Goal: Task Accomplishment & Management: Manage account settings

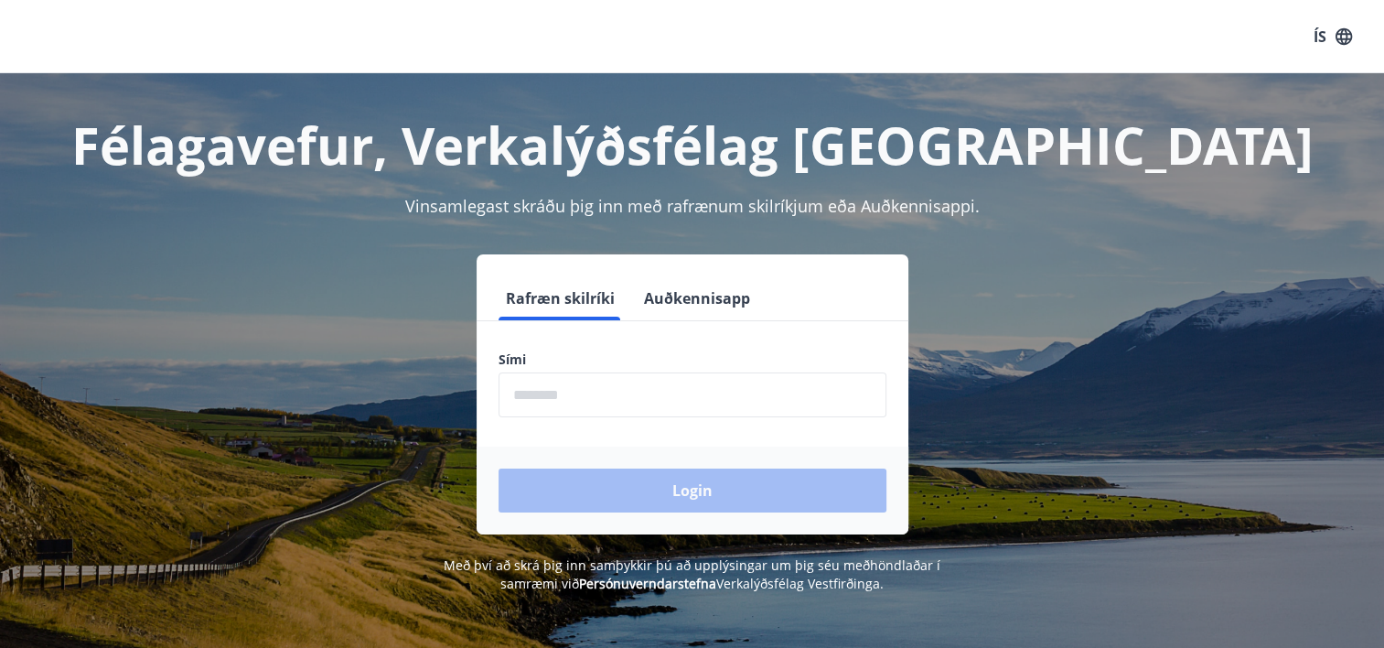
click at [599, 391] on input "phone" at bounding box center [693, 394] width 388 height 45
type input "********"
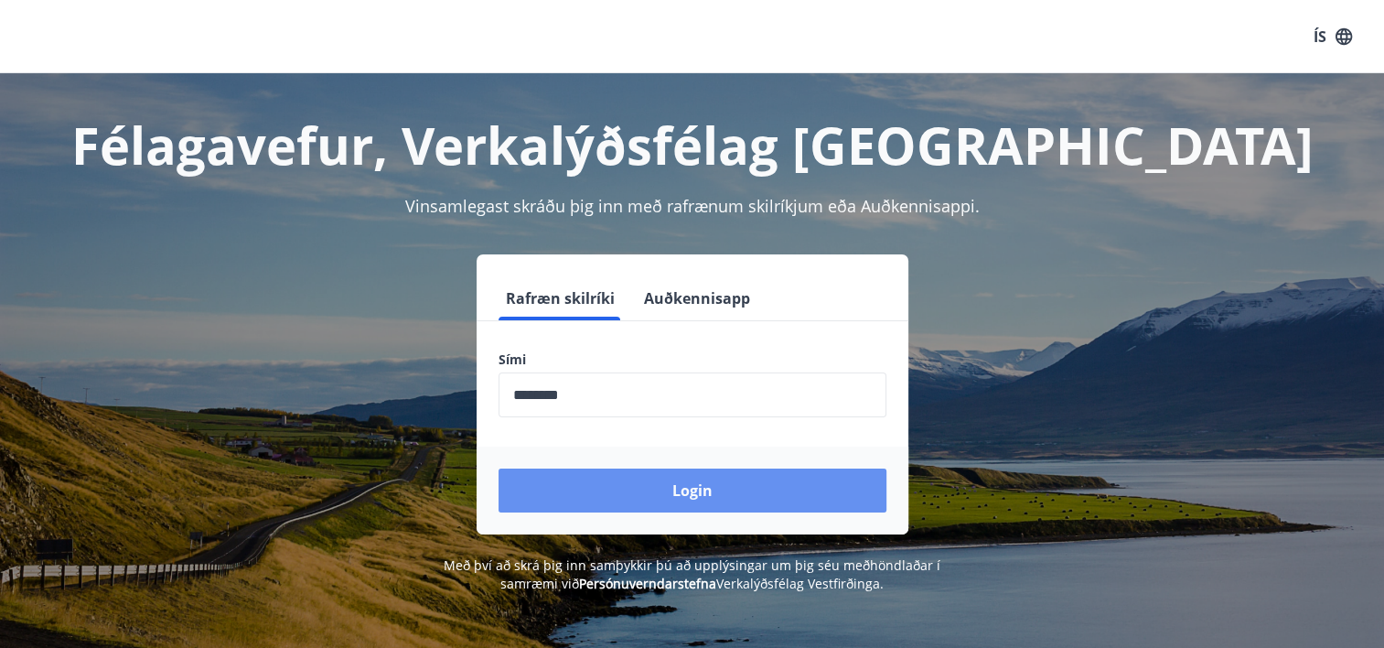
click at [702, 489] on button "Login" at bounding box center [693, 490] width 388 height 44
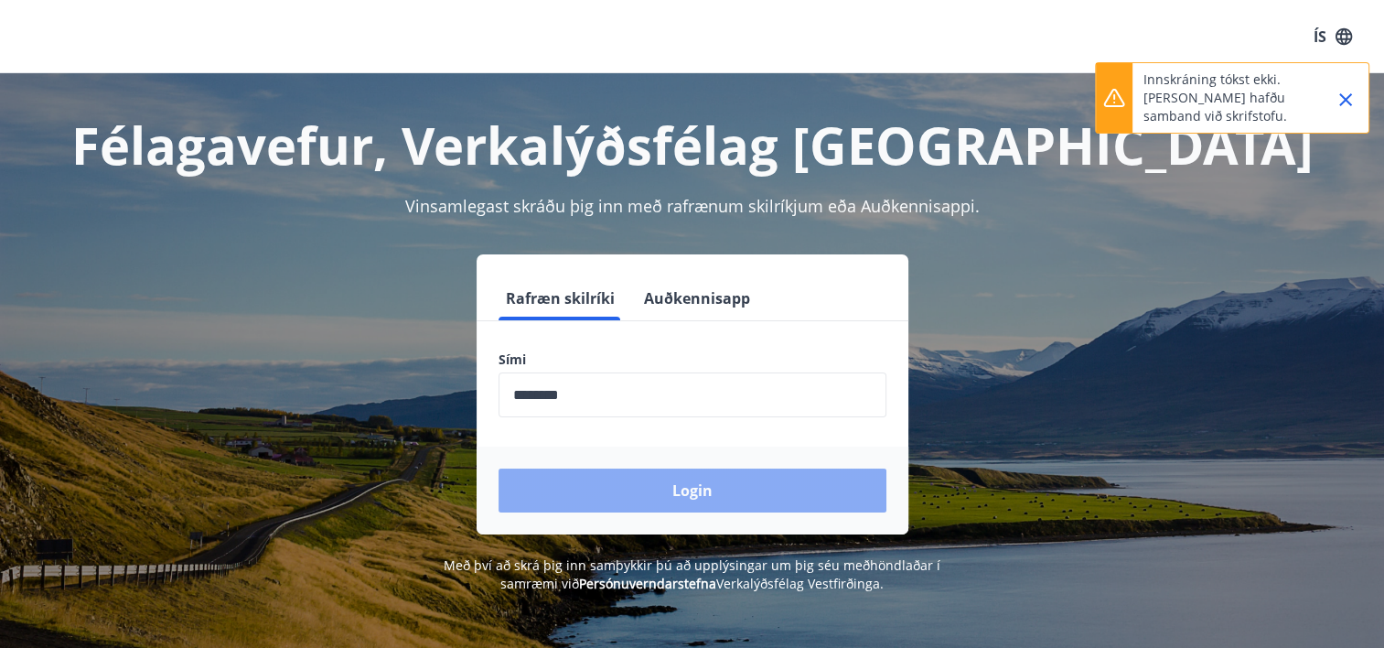
click at [683, 493] on button "Login" at bounding box center [693, 490] width 388 height 44
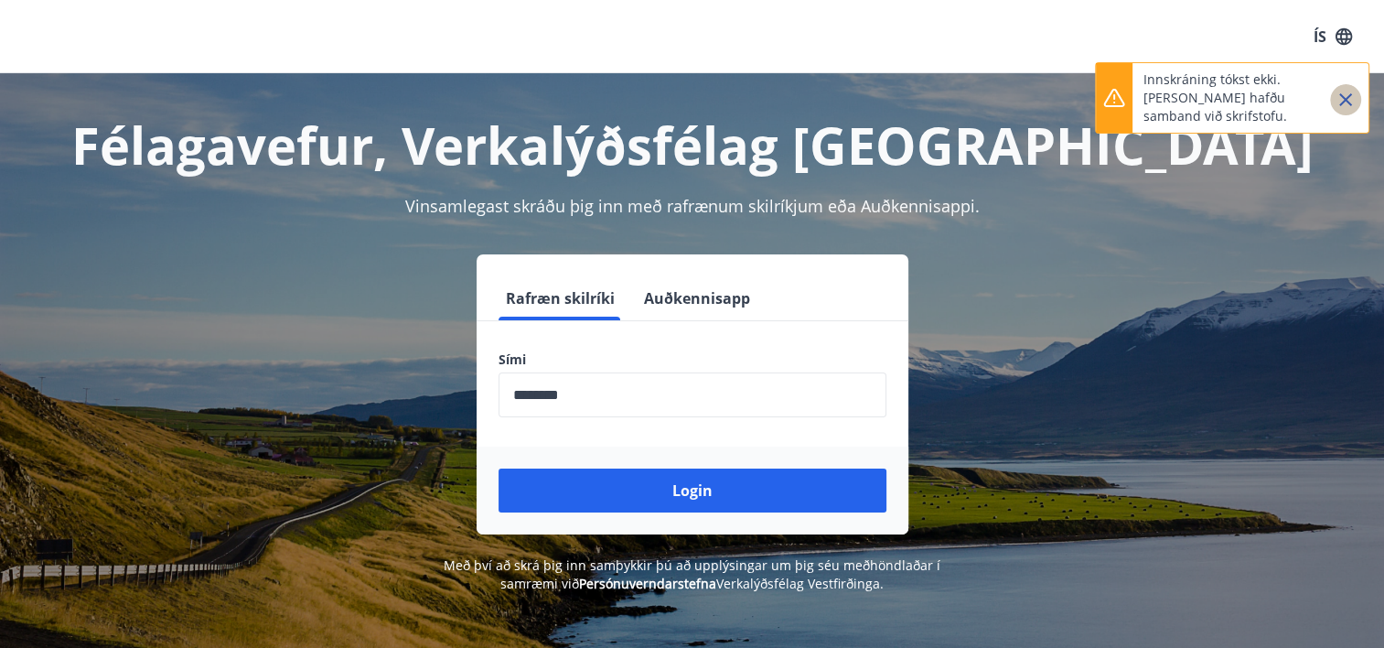
click at [1347, 96] on icon "Close" at bounding box center [1346, 100] width 22 height 22
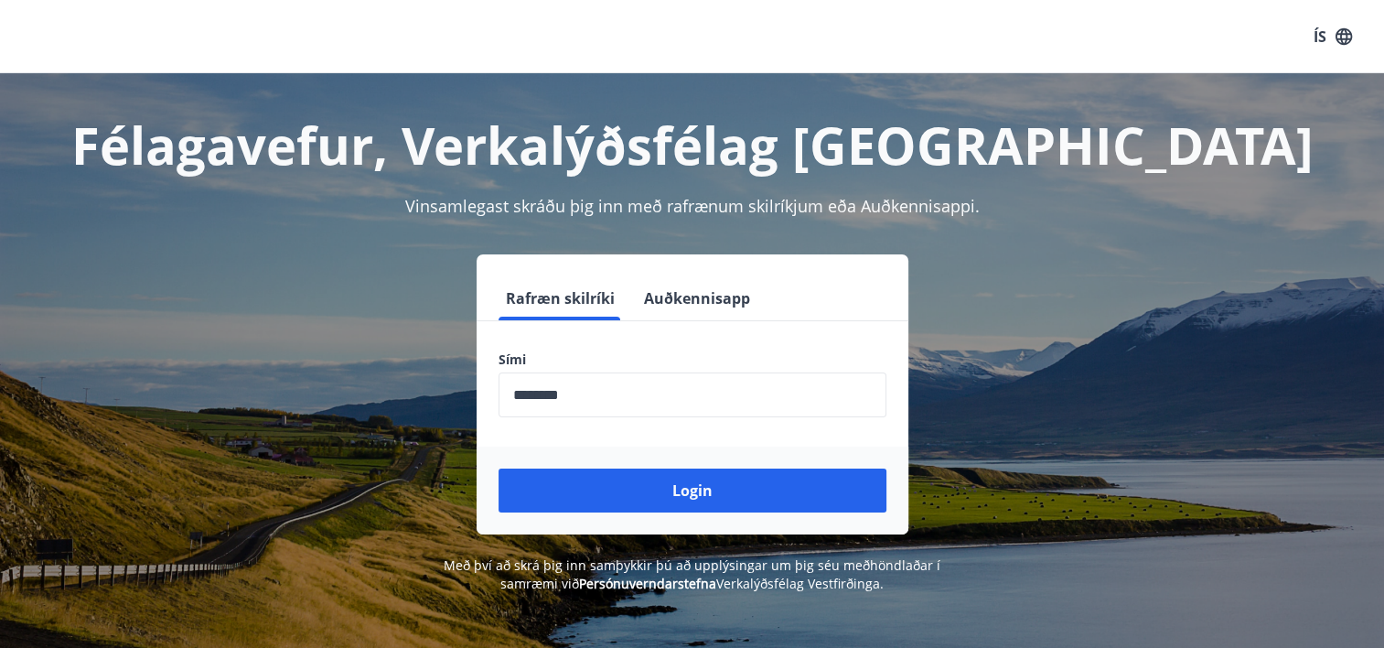
click at [693, 494] on button "Login" at bounding box center [693, 490] width 388 height 44
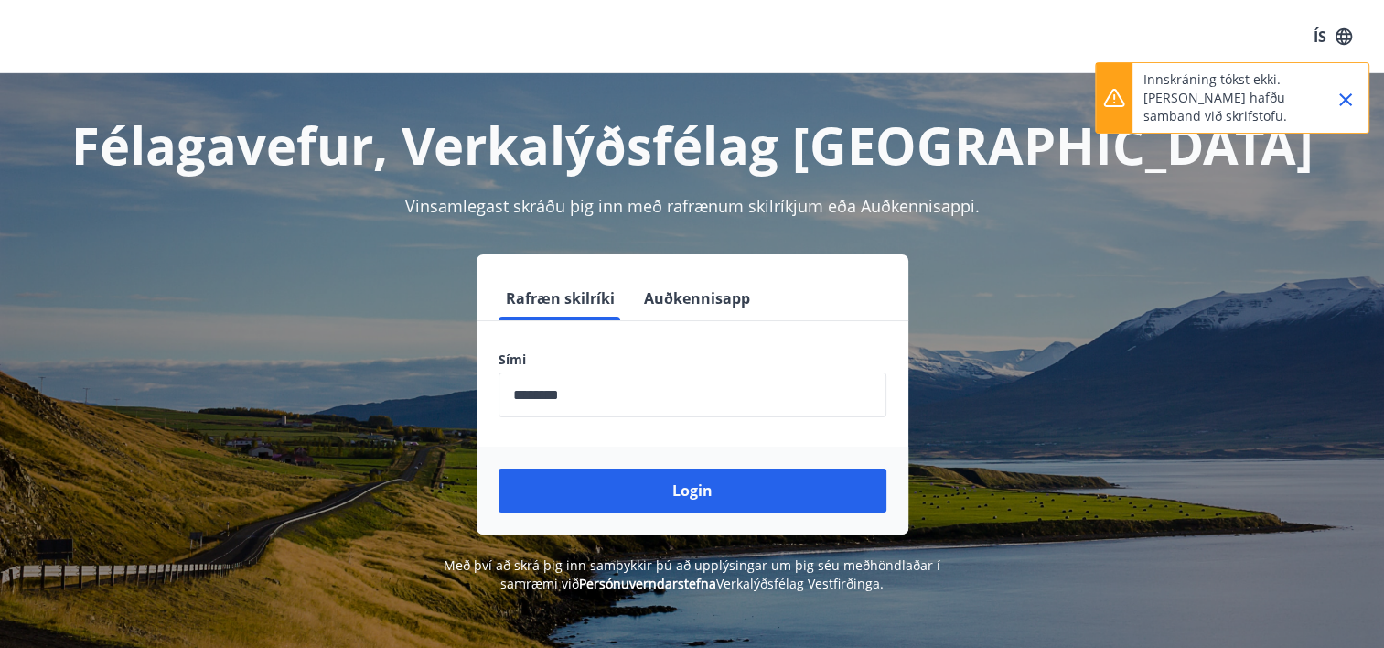
click at [1343, 99] on icon "Close" at bounding box center [1346, 100] width 22 height 22
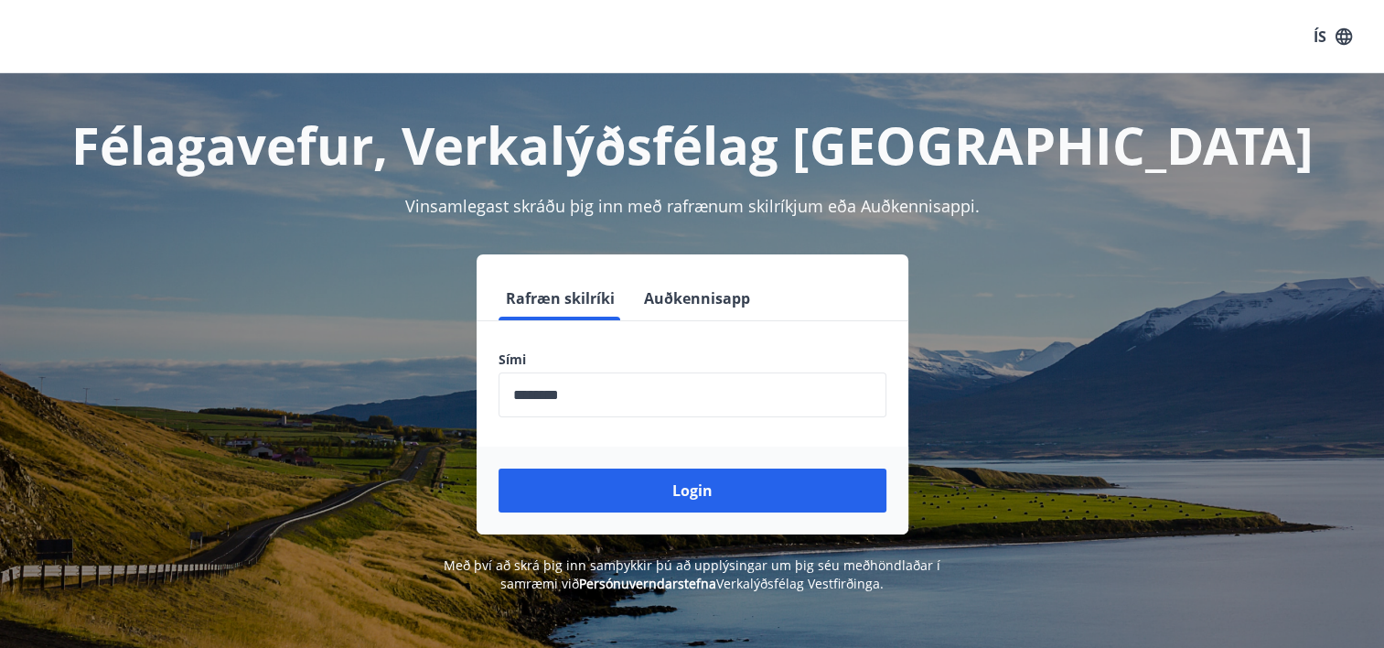
click at [375, 242] on div "Félagavefur, Verkalýðsfélag Vestfirðinga Vinsamlegast skráðu þig inn með rafræn…" at bounding box center [692, 333] width 1317 height 520
click at [1167, 377] on div "Rafræn skilríki Auðkennisapp Sími ​ Login" at bounding box center [692, 394] width 1273 height 280
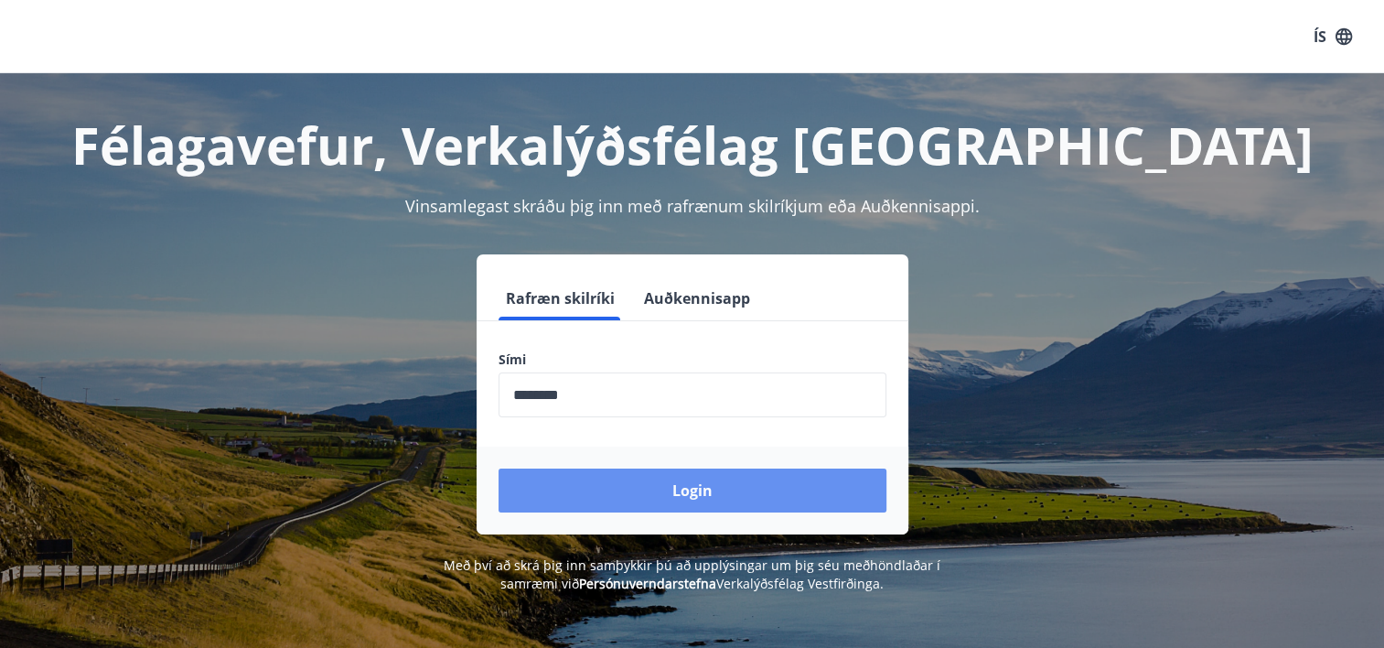
click at [693, 486] on button "Login" at bounding box center [693, 490] width 388 height 44
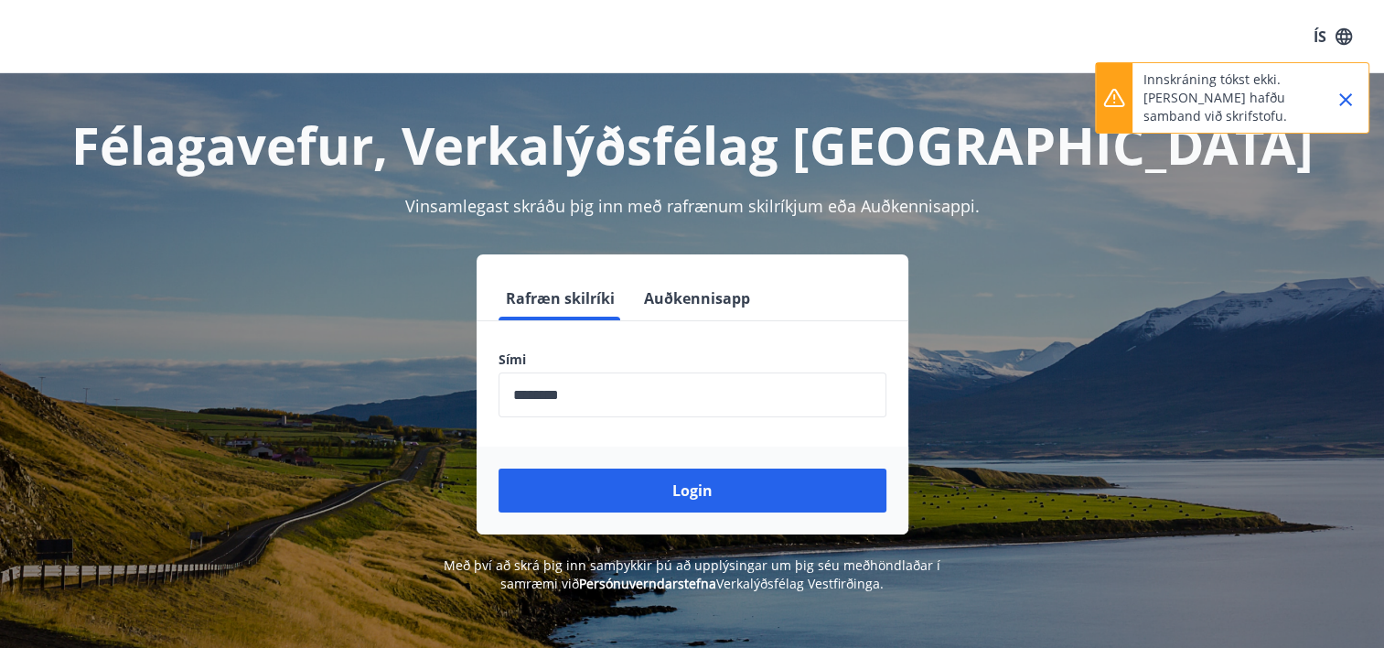
click at [1350, 95] on icon "Close" at bounding box center [1345, 99] width 13 height 13
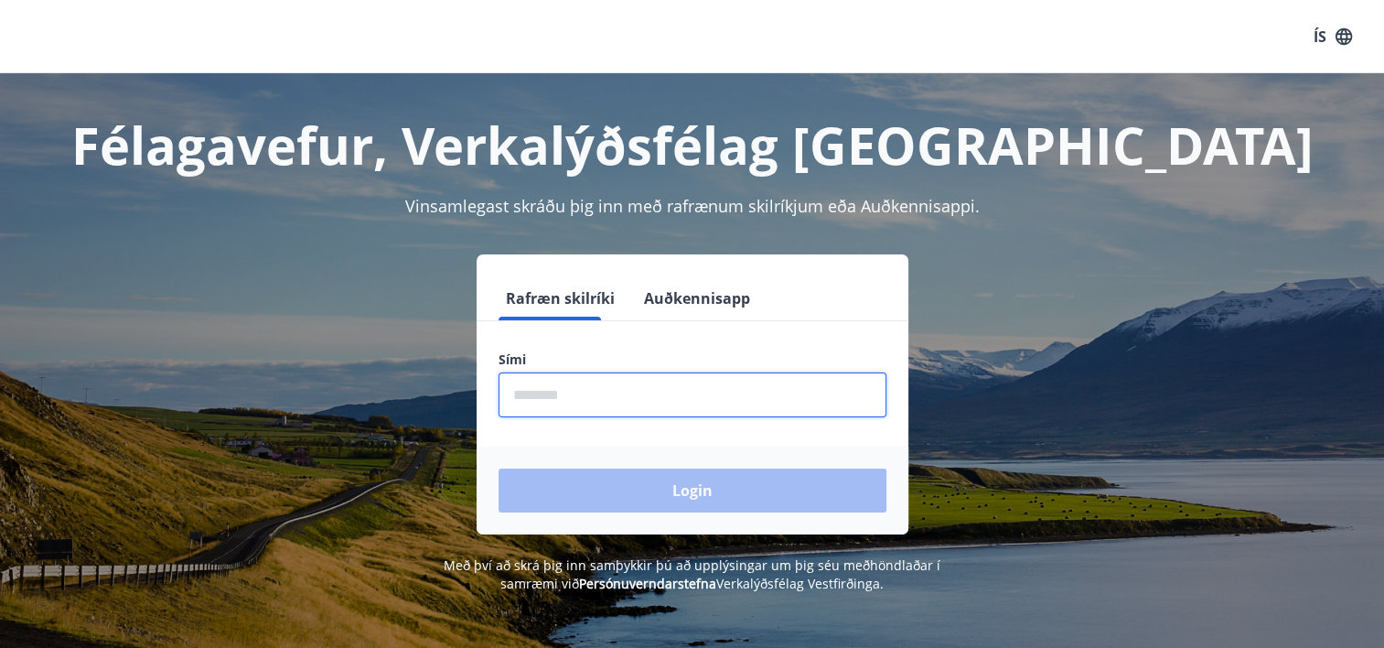
click at [640, 395] on input "phone" at bounding box center [693, 394] width 388 height 45
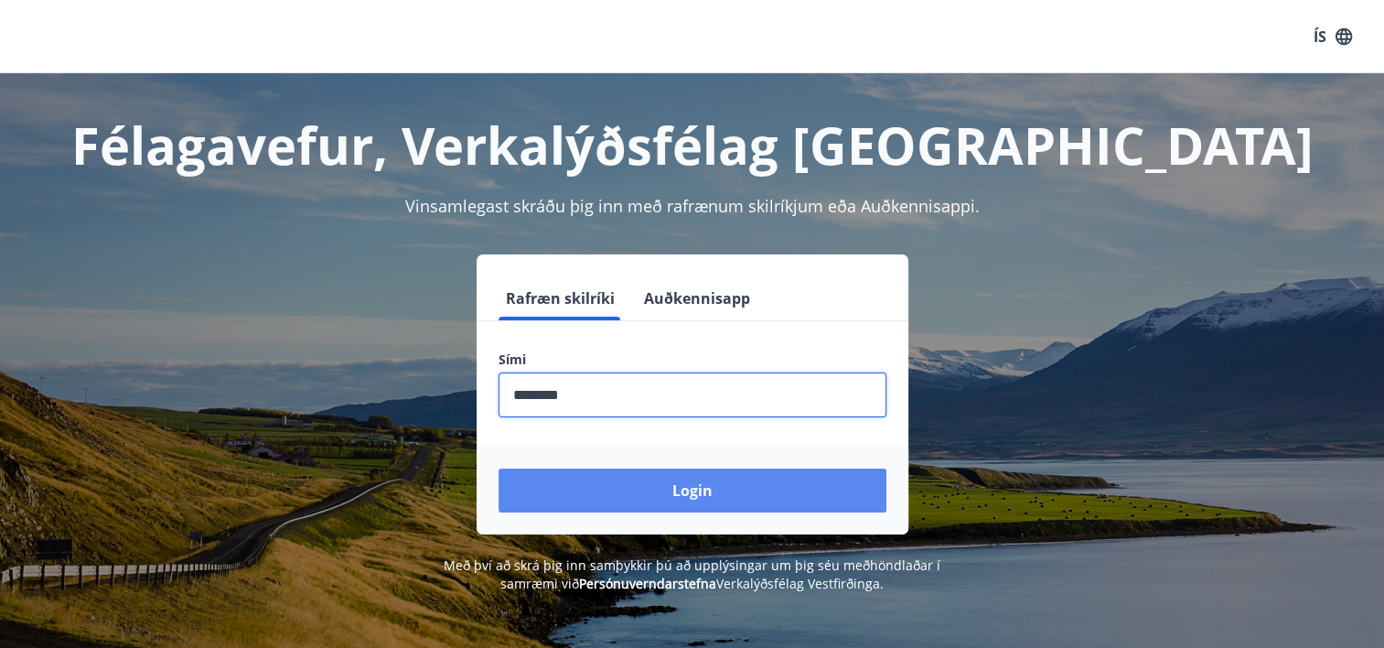
click at [683, 491] on button "Login" at bounding box center [693, 490] width 388 height 44
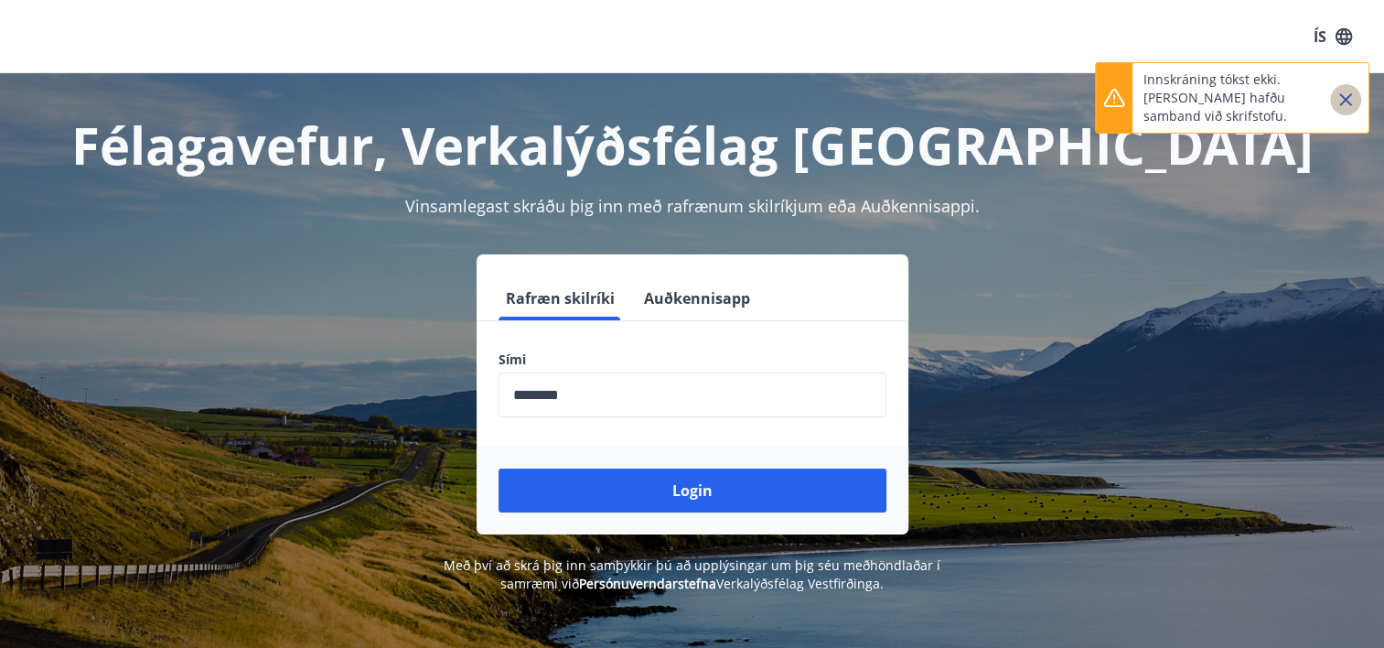
click at [1348, 99] on icon "Close" at bounding box center [1346, 100] width 22 height 22
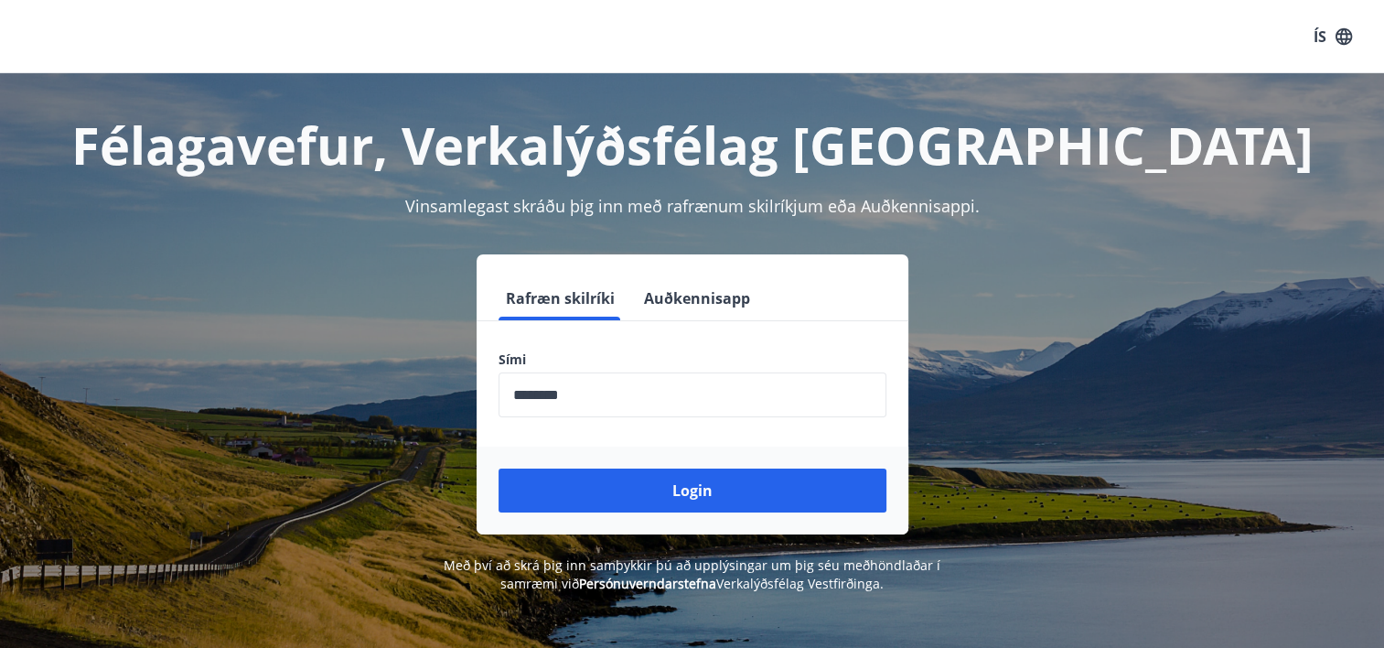
click at [632, 381] on input "phone" at bounding box center [693, 394] width 388 height 45
click at [640, 391] on input "phone" at bounding box center [693, 394] width 388 height 45
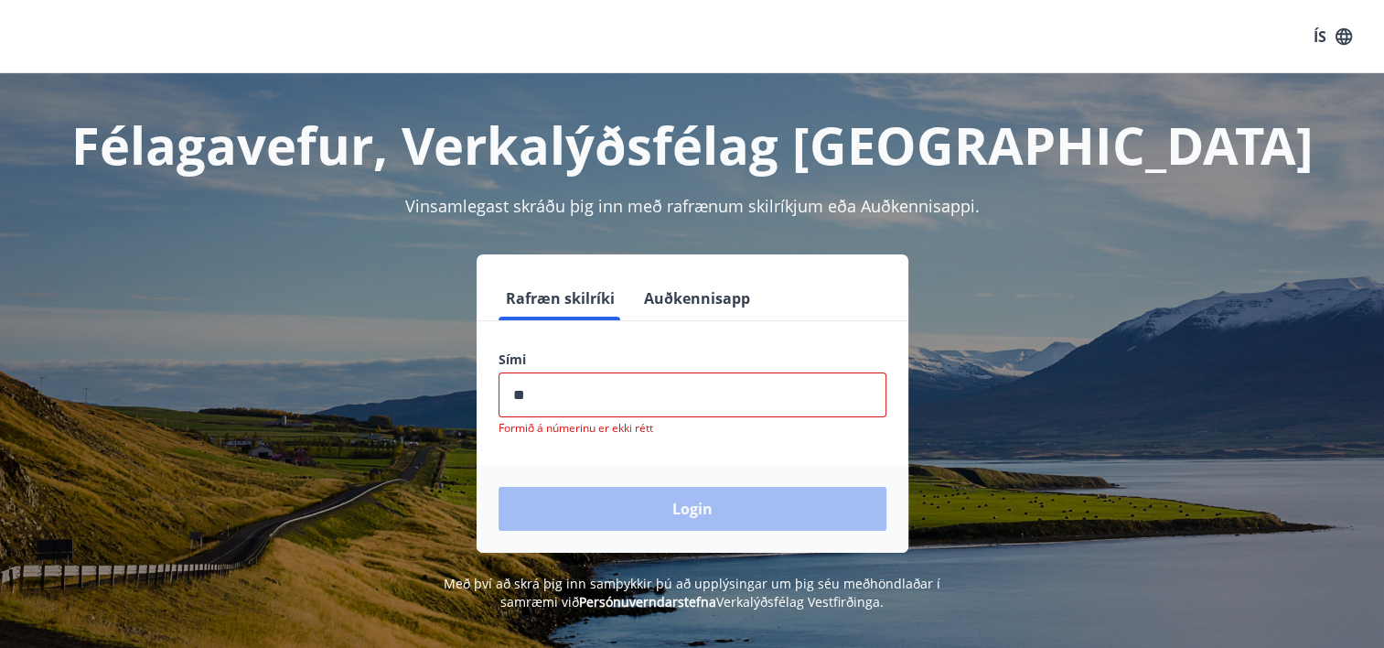
type input "*"
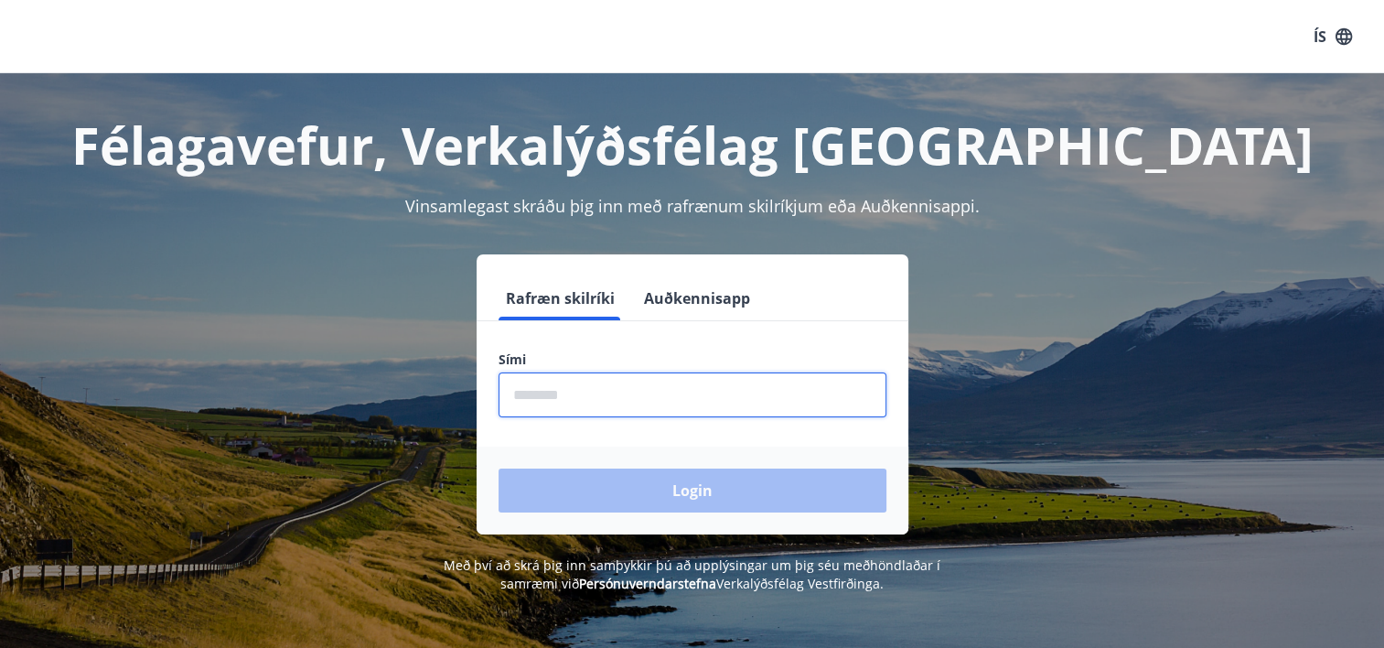
click at [617, 389] on input "phone" at bounding box center [693, 394] width 388 height 45
type input "********"
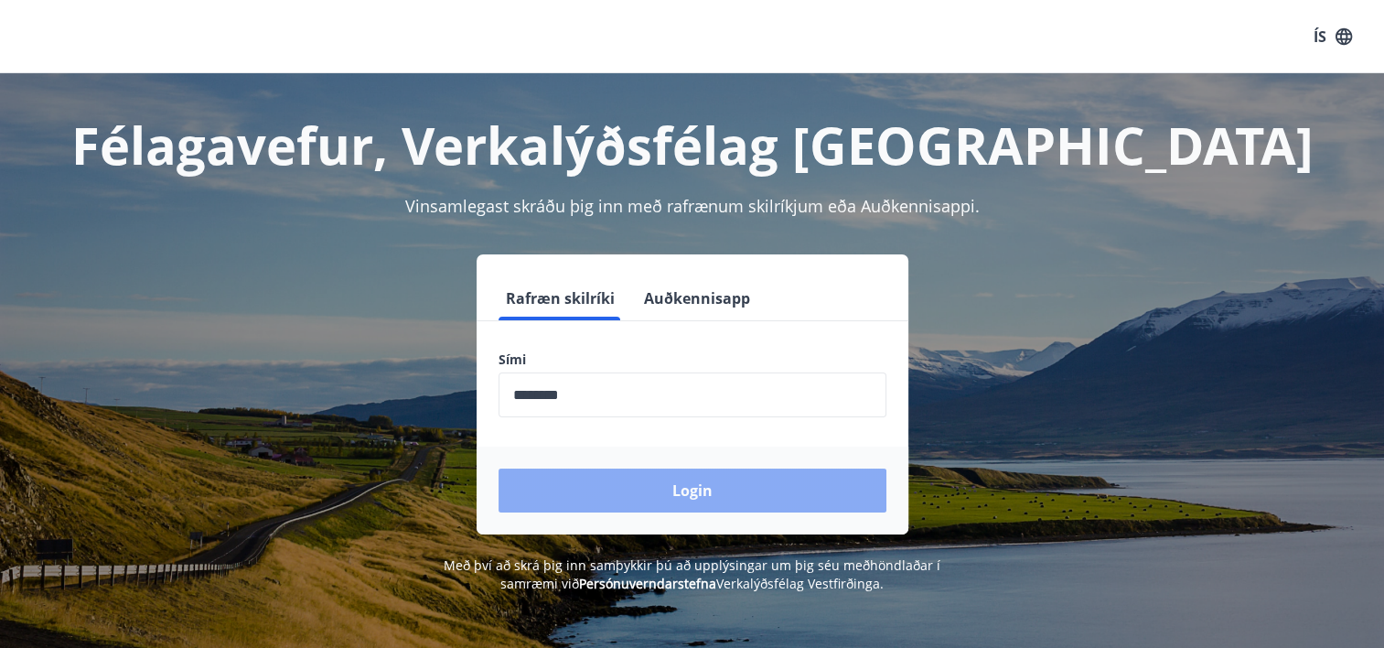
click at [692, 489] on button "Login" at bounding box center [693, 490] width 388 height 44
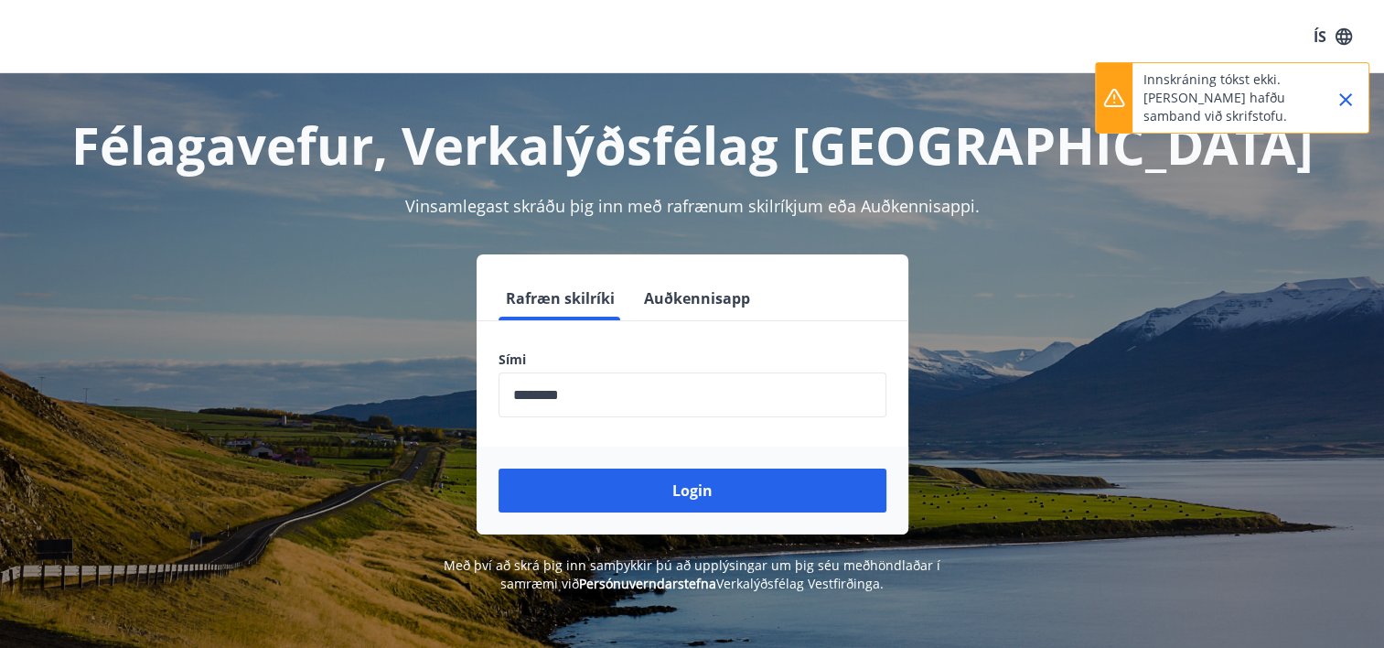
click at [1350, 99] on icon "Close" at bounding box center [1346, 100] width 22 height 22
